Goal: Obtain resource: Obtain resource

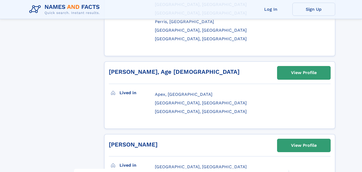
scroll to position [643, 0]
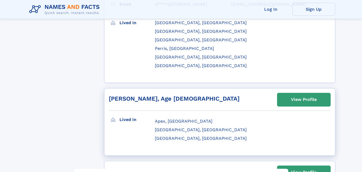
click at [164, 95] on h2 "Dmitry Berger, Age 40" at bounding box center [174, 98] width 131 height 7
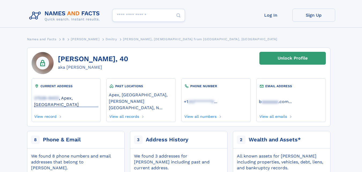
click at [51, 96] on span "27539-9403" at bounding box center [46, 97] width 25 height 5
drag, startPoint x: 219, startPoint y: 2, endPoint x: 162, endPoint y: 66, distance: 85.6
click at [162, 66] on div "Dmitry Berger, 40 aka Dmitry Berger Unlock Profile CURRENT ADDRESS 27539-9403 ,…" at bounding box center [178, 86] width 303 height 79
drag, startPoint x: 63, startPoint y: 100, endPoint x: 57, endPoint y: 96, distance: 6.9
drag, startPoint x: 57, startPoint y: 96, endPoint x: 80, endPoint y: 89, distance: 24.3
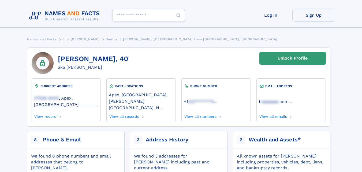
drag, startPoint x: 80, startPoint y: 89, endPoint x: 63, endPoint y: 96, distance: 18.1
drag, startPoint x: 63, startPoint y: 96, endPoint x: 101, endPoint y: 71, distance: 45.0
click at [101, 71] on div "Dmitry Berger, 40 aka Dmitry Berger" at bounding box center [93, 63] width 70 height 22
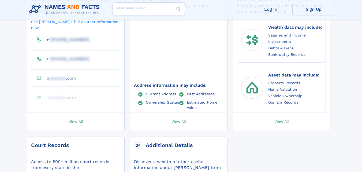
scroll to position [107, 0]
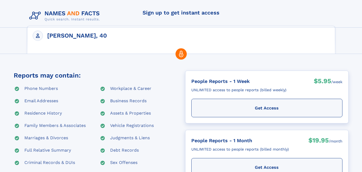
scroll to position [6, 0]
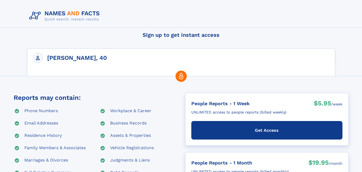
click at [282, 134] on div "Get Access" at bounding box center [266, 130] width 151 height 18
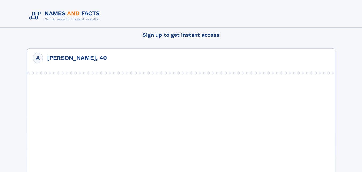
scroll to position [0, 0]
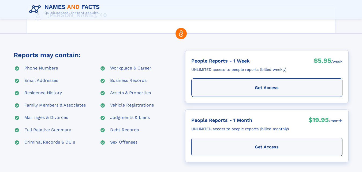
scroll to position [107, 0]
